Goal: Transaction & Acquisition: Purchase product/service

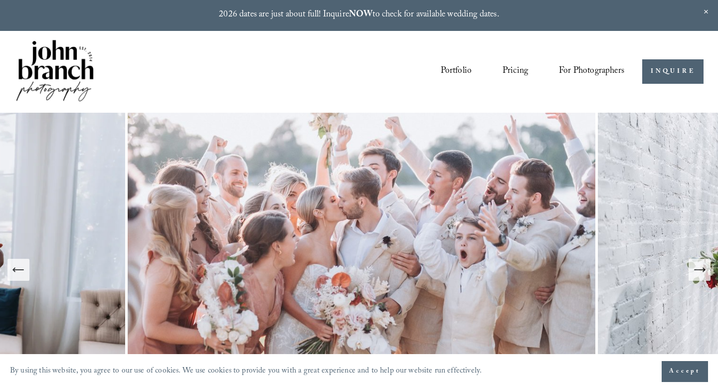
click at [0, 0] on span "Presets" at bounding box center [0, 0] width 0 height 0
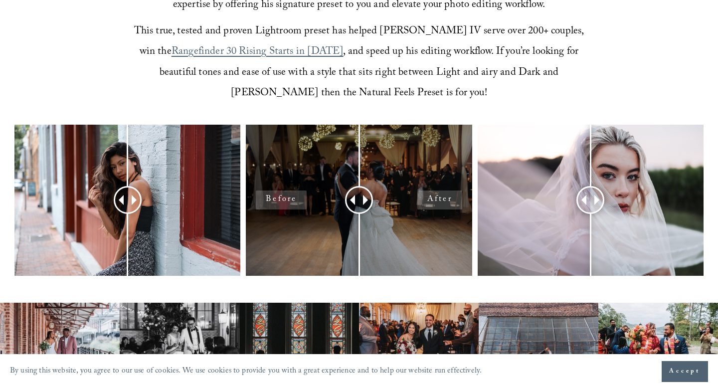
scroll to position [405, 0]
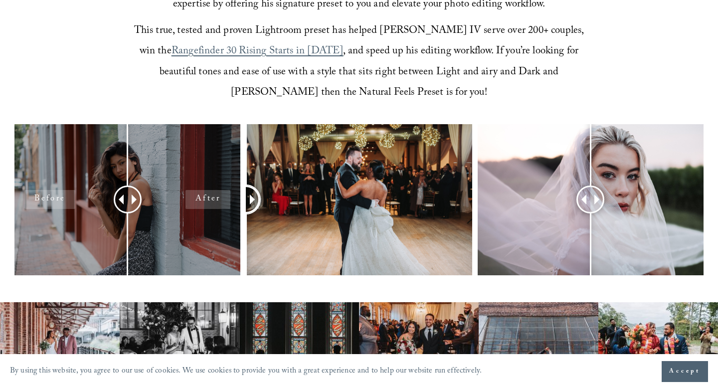
drag, startPoint x: 361, startPoint y: 196, endPoint x: 204, endPoint y: 217, distance: 158.6
click at [204, 217] on div at bounding box center [359, 212] width 718 height 177
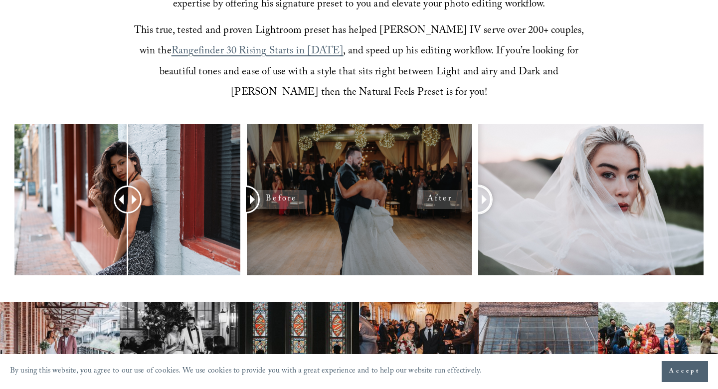
drag, startPoint x: 590, startPoint y: 199, endPoint x: 463, endPoint y: 219, distance: 128.7
click at [463, 219] on div at bounding box center [359, 212] width 718 height 177
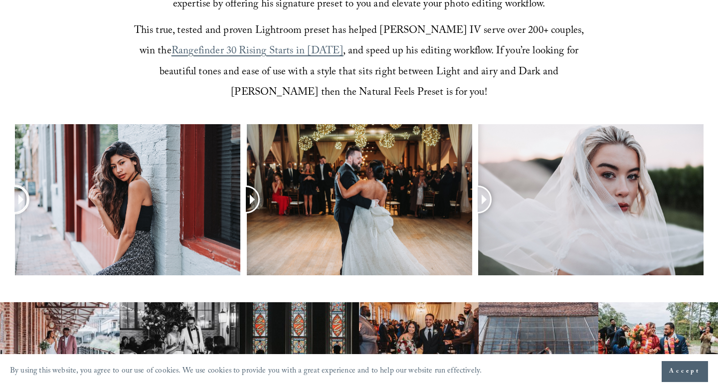
drag, startPoint x: 121, startPoint y: 202, endPoint x: 1, endPoint y: 219, distance: 121.0
click at [1, 219] on div at bounding box center [359, 212] width 718 height 177
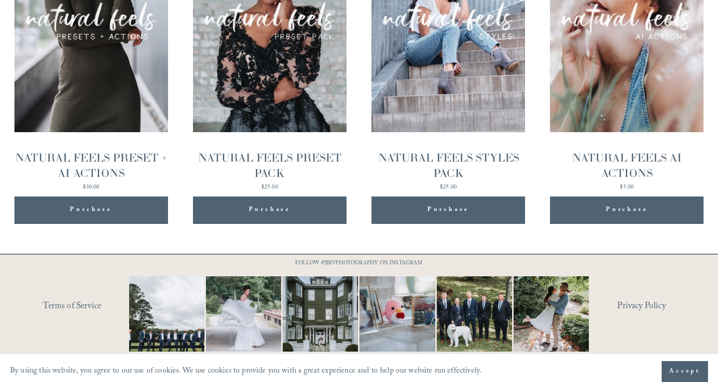
scroll to position [1130, 0]
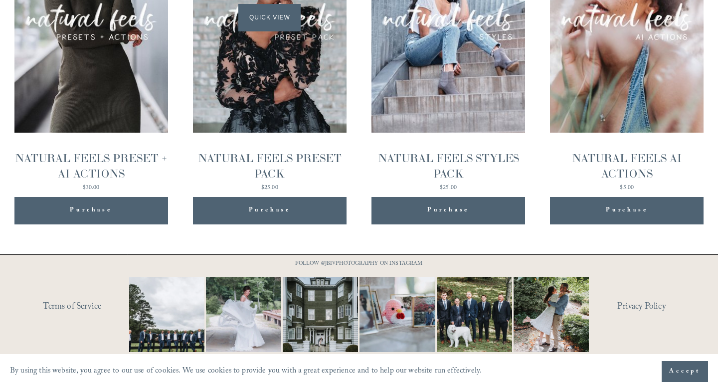
click at [291, 106] on div "Quick View" at bounding box center [270, 17] width 154 height 230
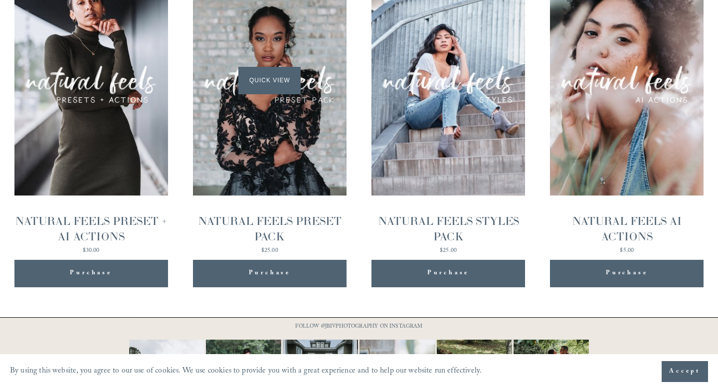
scroll to position [1056, 0]
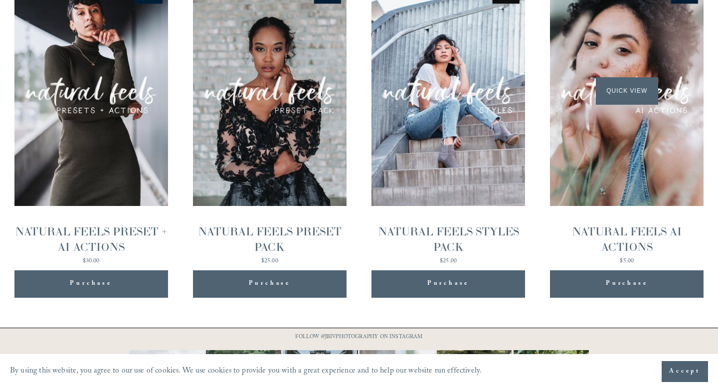
click at [648, 143] on div "Quick View" at bounding box center [627, 91] width 154 height 230
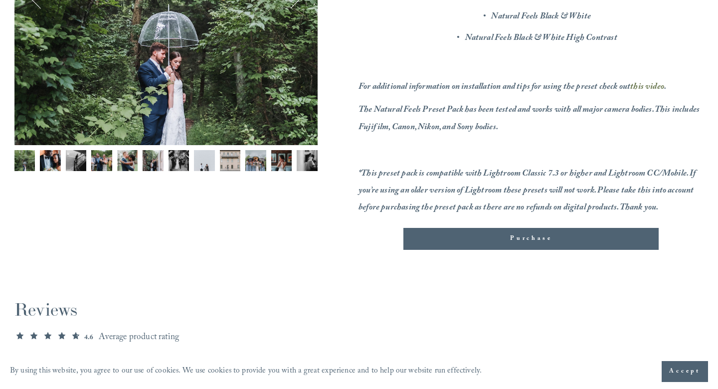
scroll to position [325, 0]
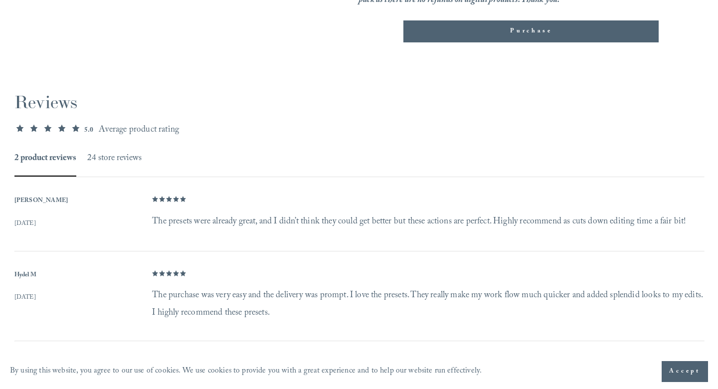
scroll to position [644, 0]
